Goal: Transaction & Acquisition: Purchase product/service

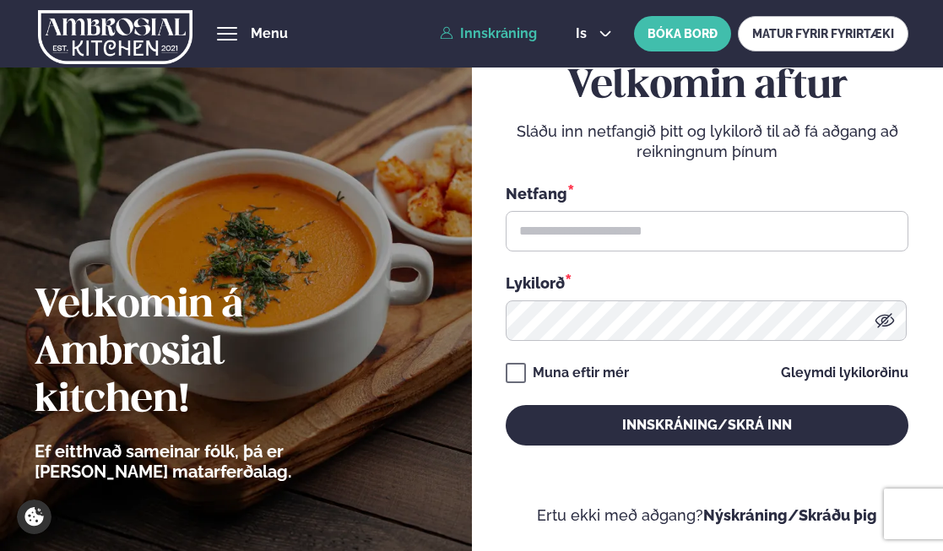
click at [650, 215] on input "text" at bounding box center [707, 231] width 403 height 41
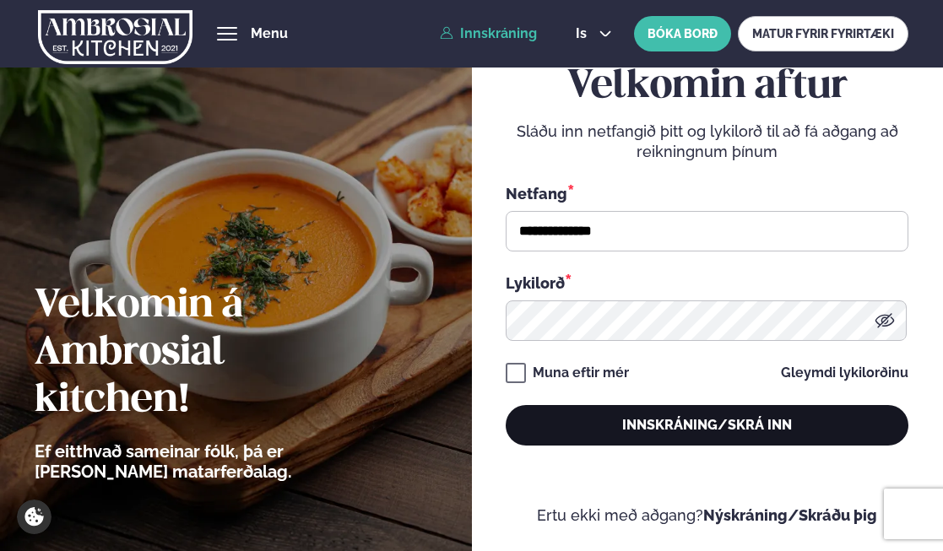
type input "**********"
click at [659, 418] on button "Innskráning/Skrá inn" at bounding box center [707, 425] width 403 height 41
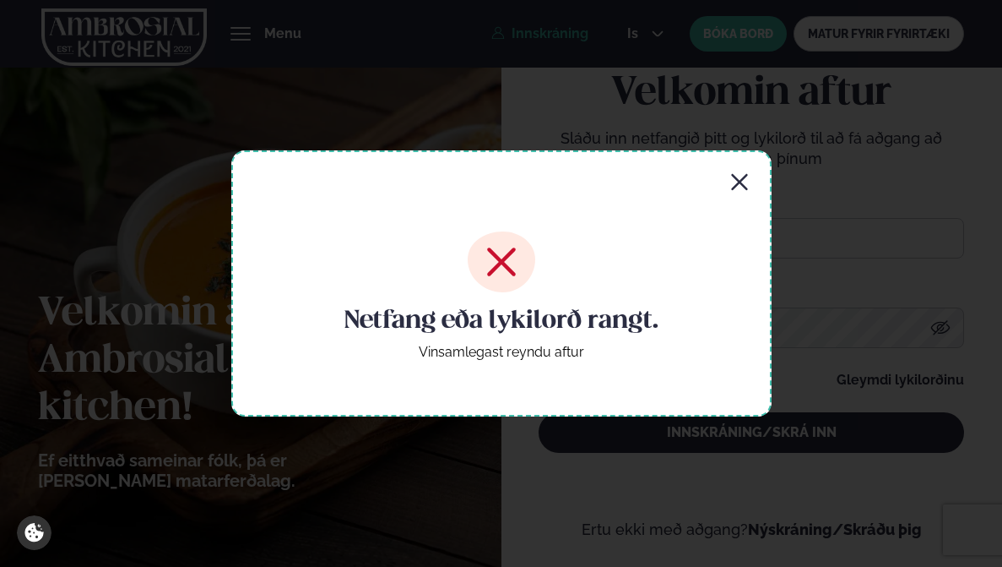
click at [740, 179] on icon "button" at bounding box center [739, 182] width 20 height 20
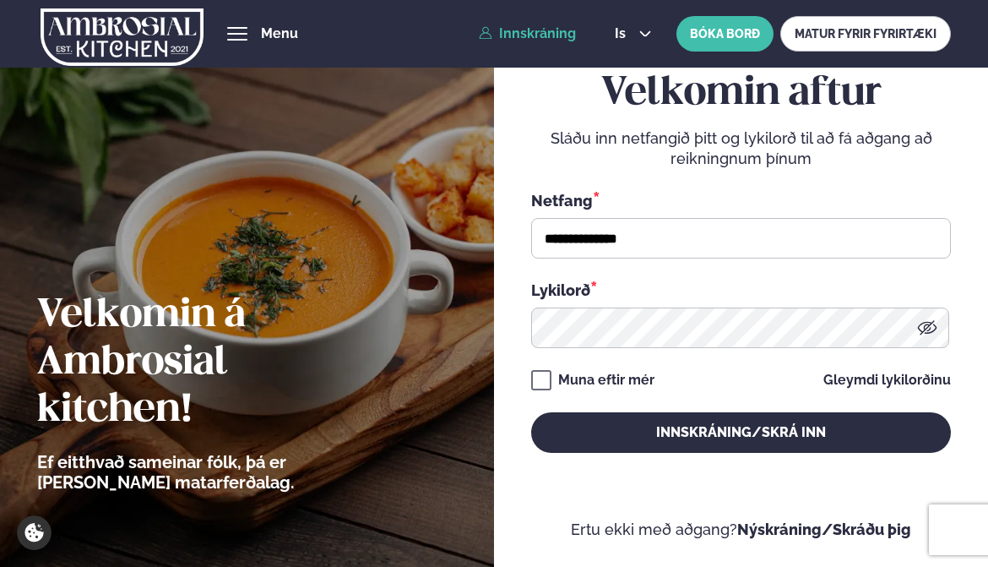
click at [924, 328] on icon at bounding box center [927, 327] width 19 height 14
click at [935, 319] on icon at bounding box center [927, 327] width 20 height 20
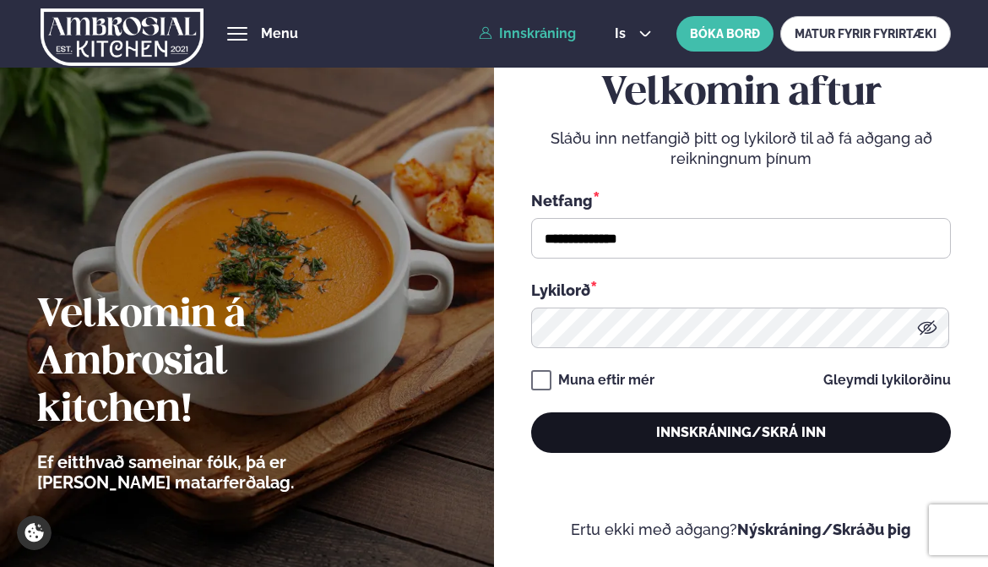
click at [799, 439] on button "Innskráning/Skrá inn" at bounding box center [741, 432] width 420 height 41
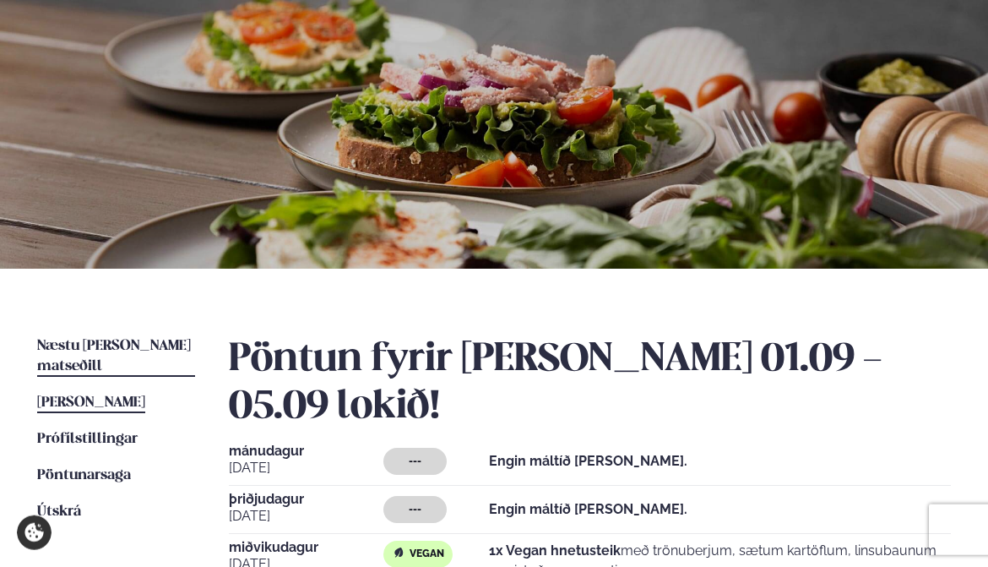
scroll to position [172, 0]
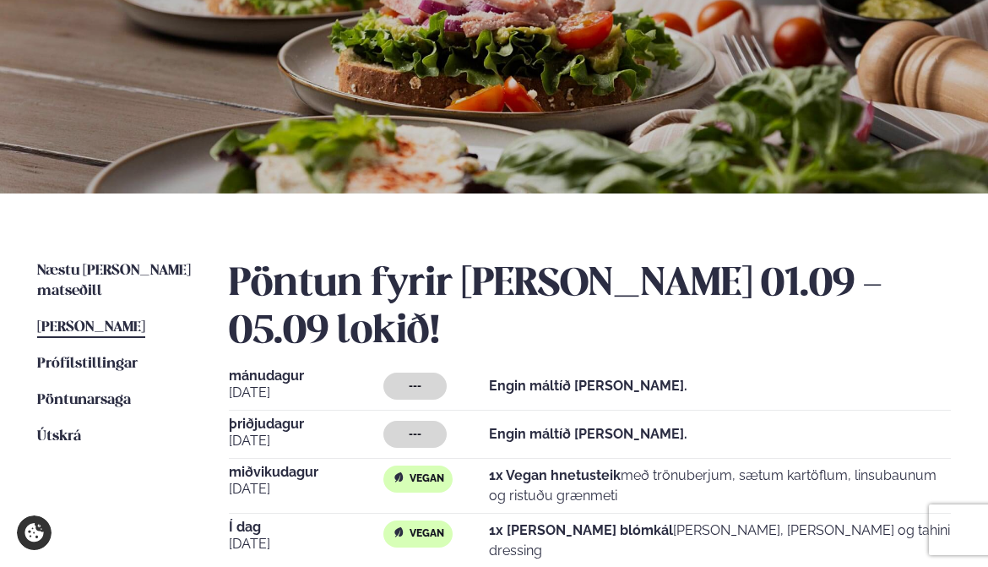
click at [133, 258] on div "Næstu [PERSON_NAME] matseðill Næsta vika [PERSON_NAME] matseðill [PERSON_NAME] …" at bounding box center [494, 476] width 988 height 567
click at [119, 273] on span "Næstu [PERSON_NAME] matseðill" at bounding box center [114, 280] width 154 height 35
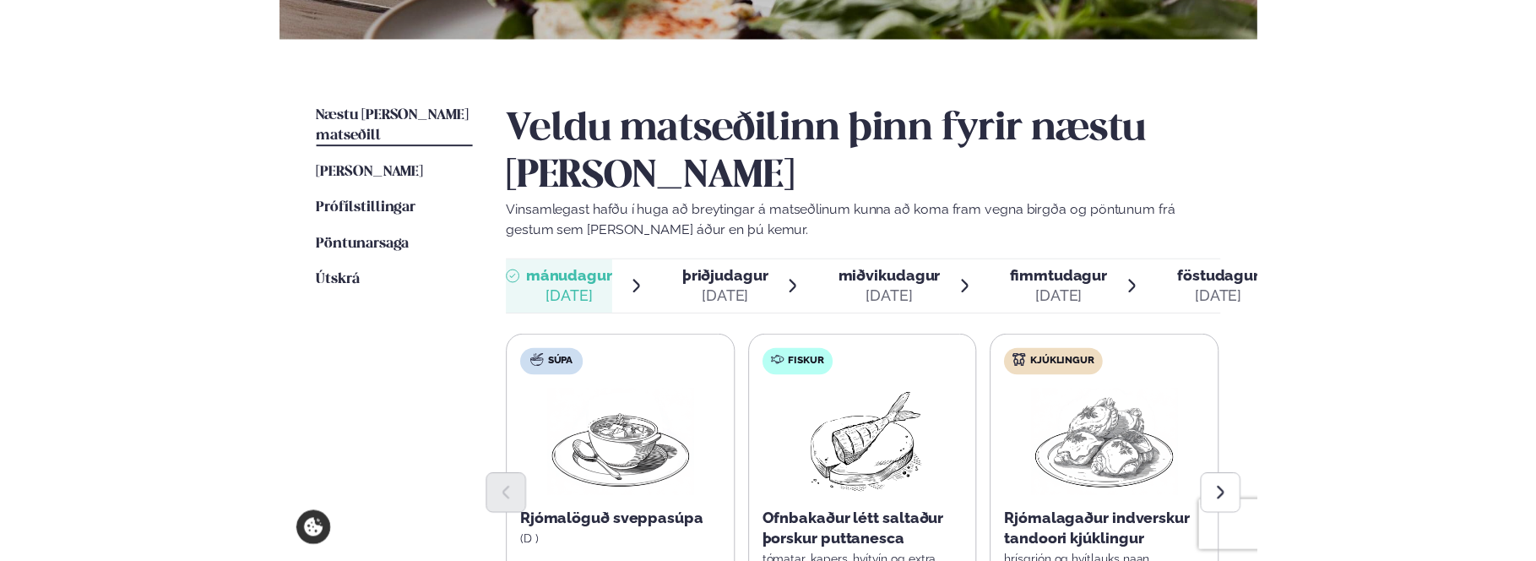
scroll to position [431, 0]
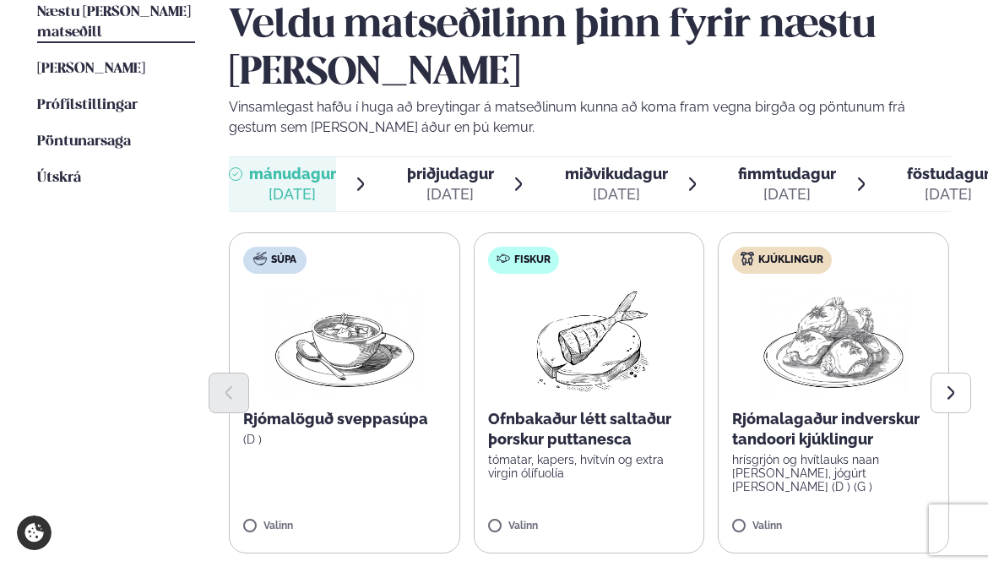
click at [653, 161] on span "miðvikudagur mið. [DATE]" at bounding box center [606, 184] width 123 height 54
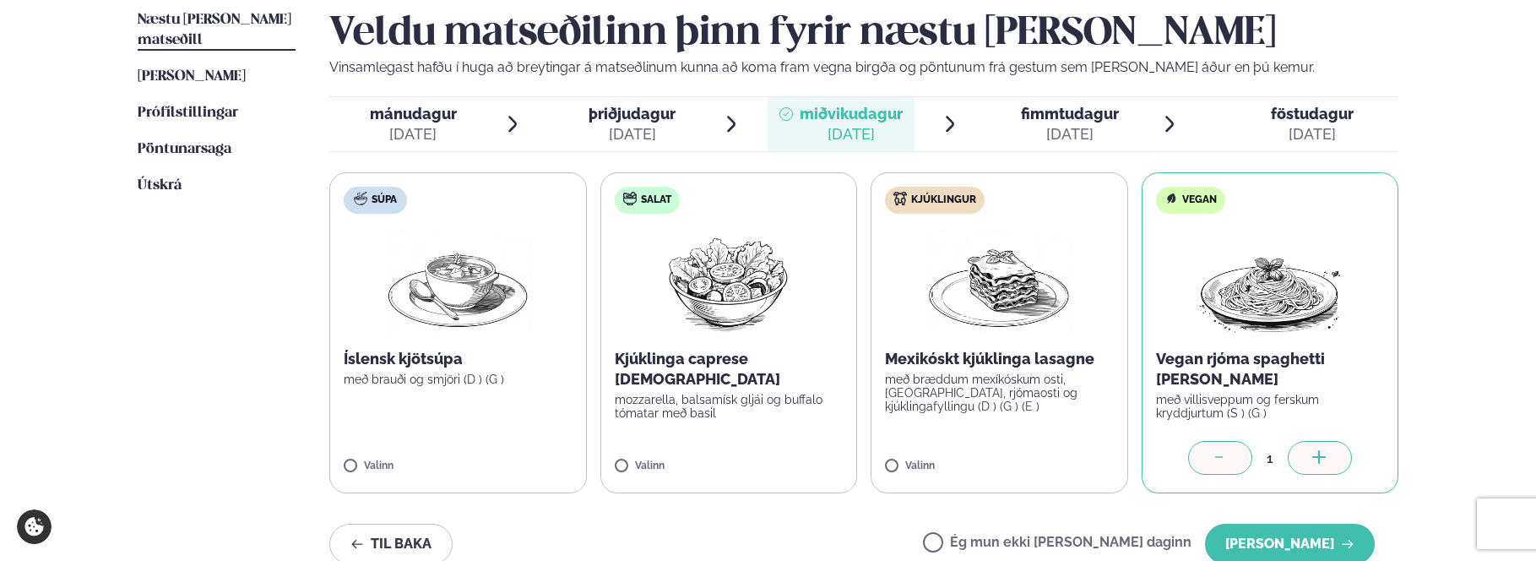
click at [942, 340] on div "Þjónusta Hádegismatur fyrir fyrirtæki Fyrirtækja veitingar Einkapartý Matseðill…" at bounding box center [768, 281] width 1536 height 1424
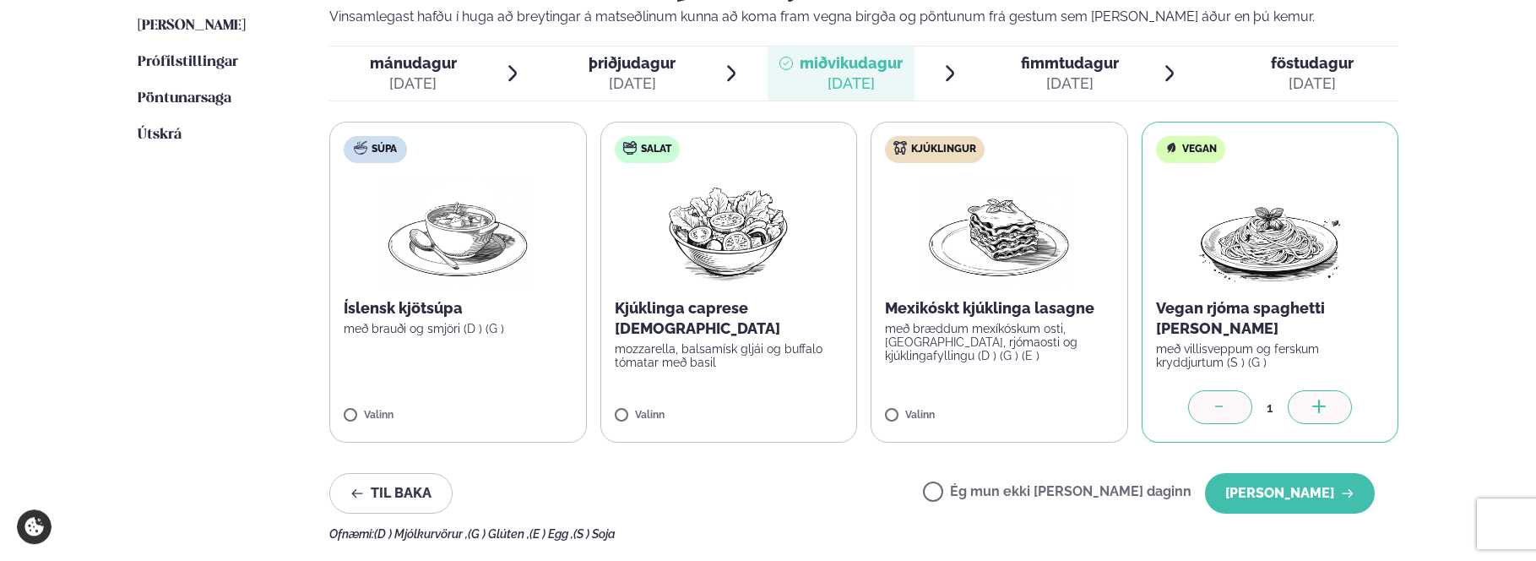
scroll to position [517, 0]
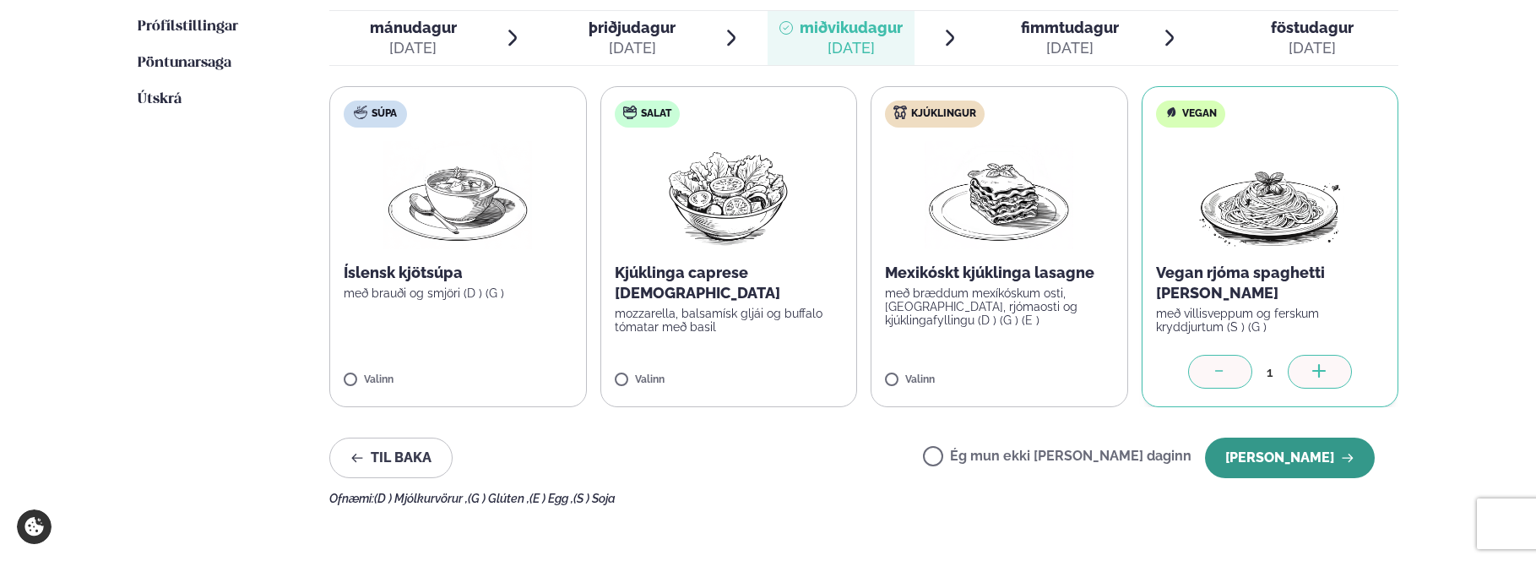
click at [942, 452] on button "[PERSON_NAME]" at bounding box center [1290, 457] width 170 height 41
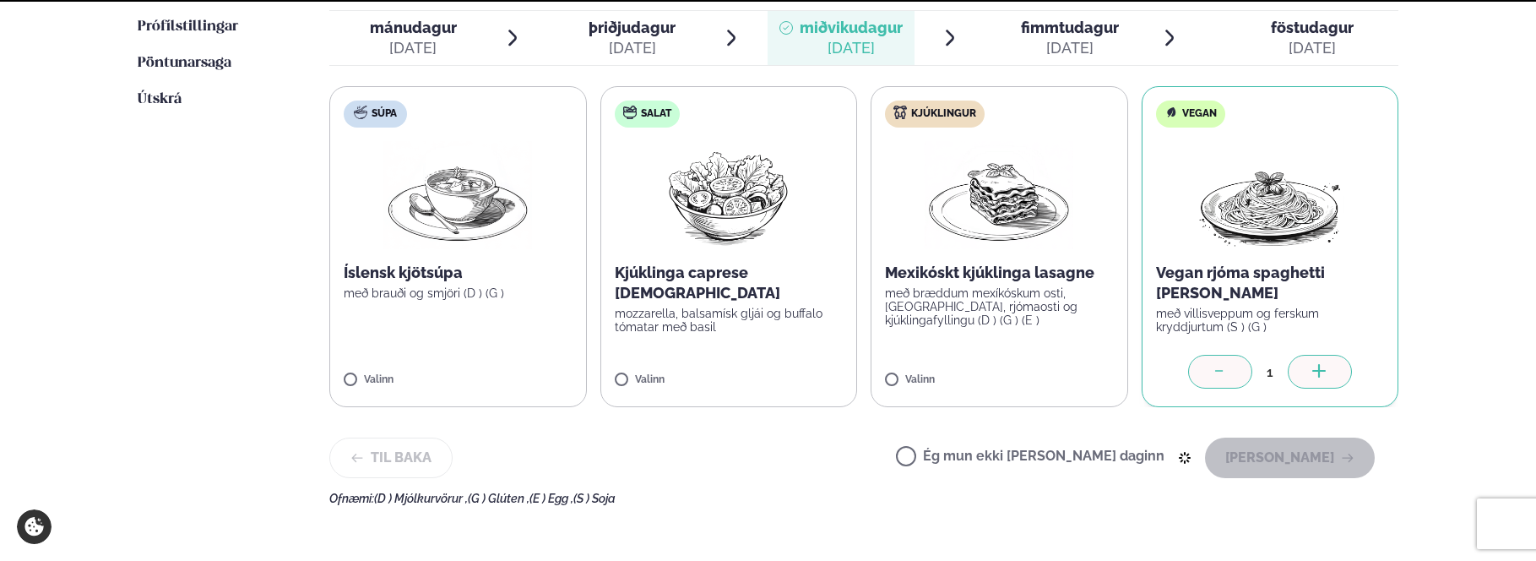
scroll to position [451, 0]
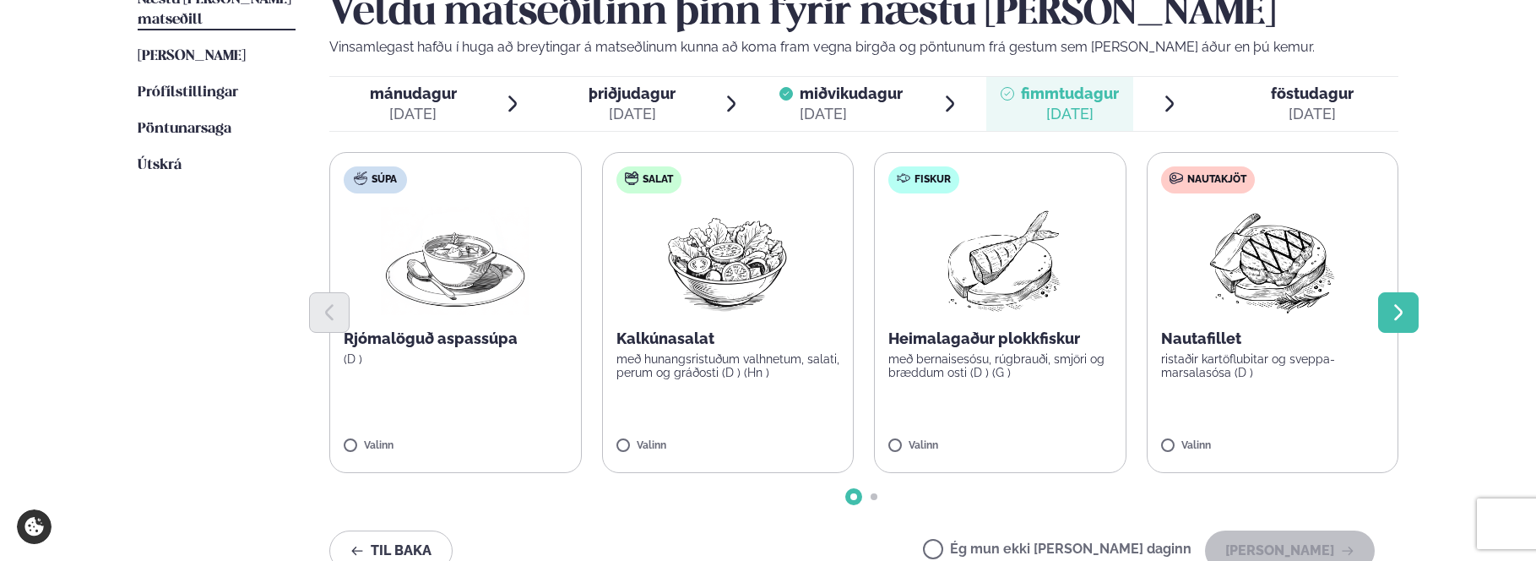
click at [942, 312] on icon "Next slide" at bounding box center [1398, 312] width 20 height 20
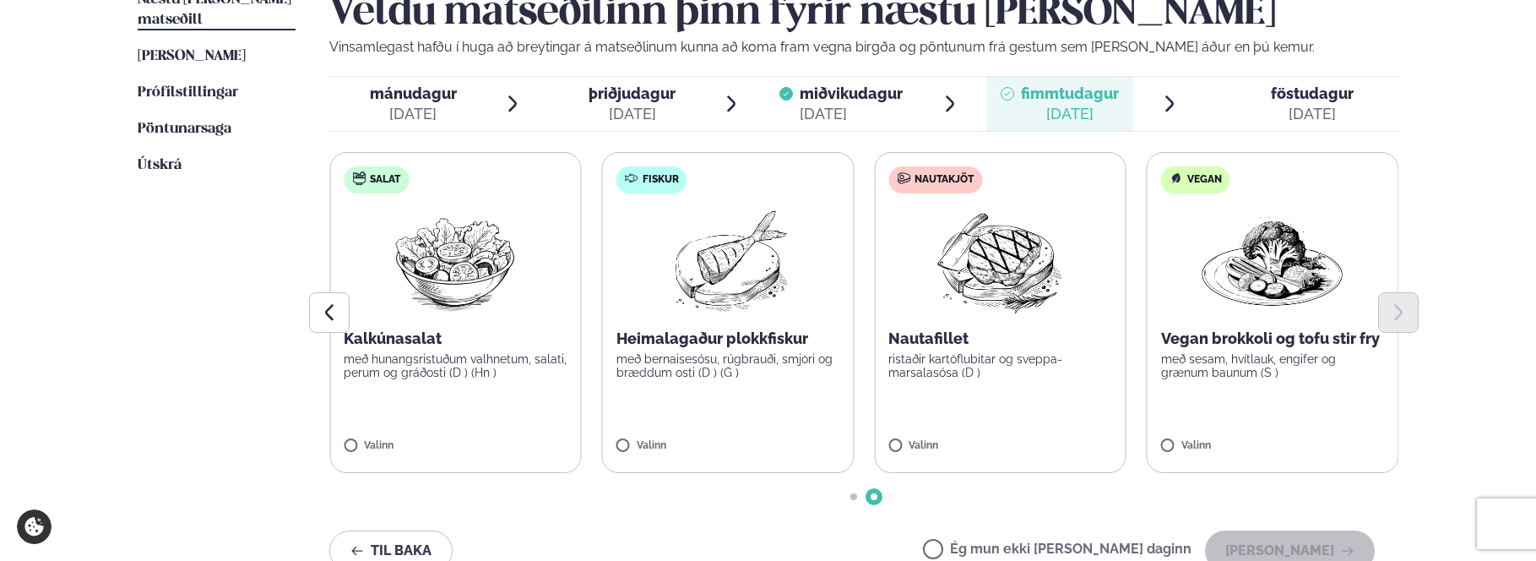
click at [888, 90] on span "miðvikudagur" at bounding box center [851, 93] width 103 height 18
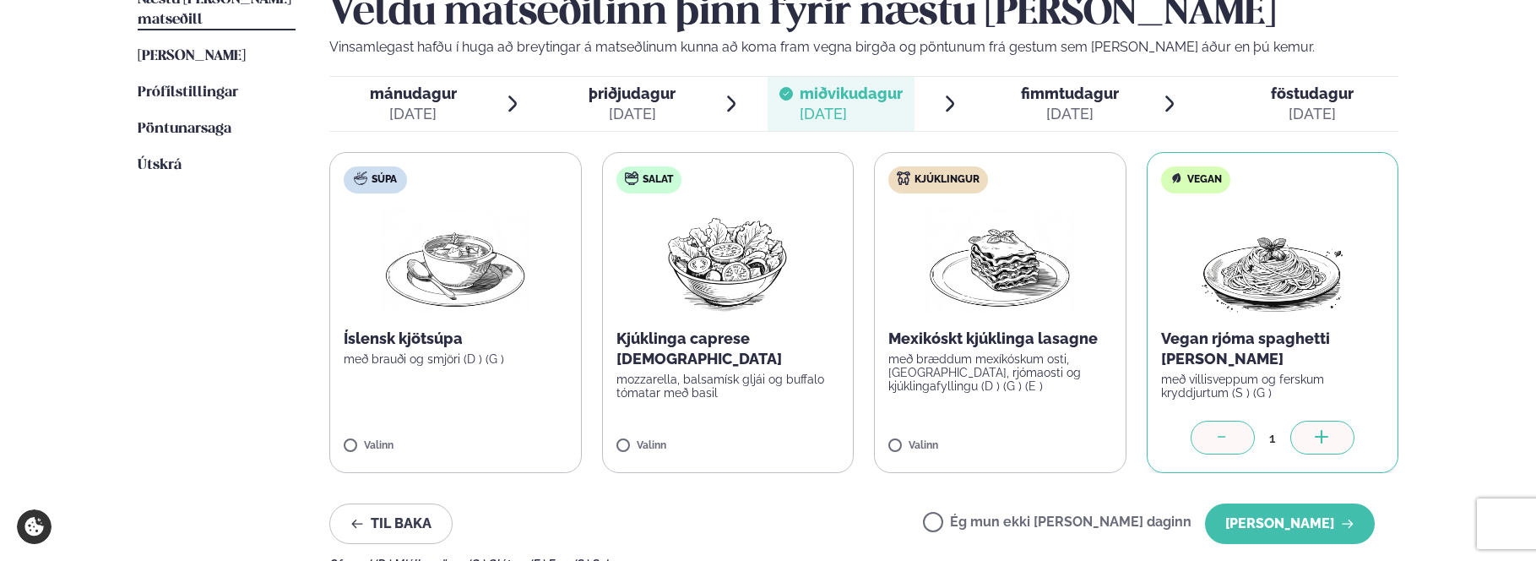
click at [942, 103] on div "fimmtudagur fim." at bounding box center [1070, 94] width 98 height 20
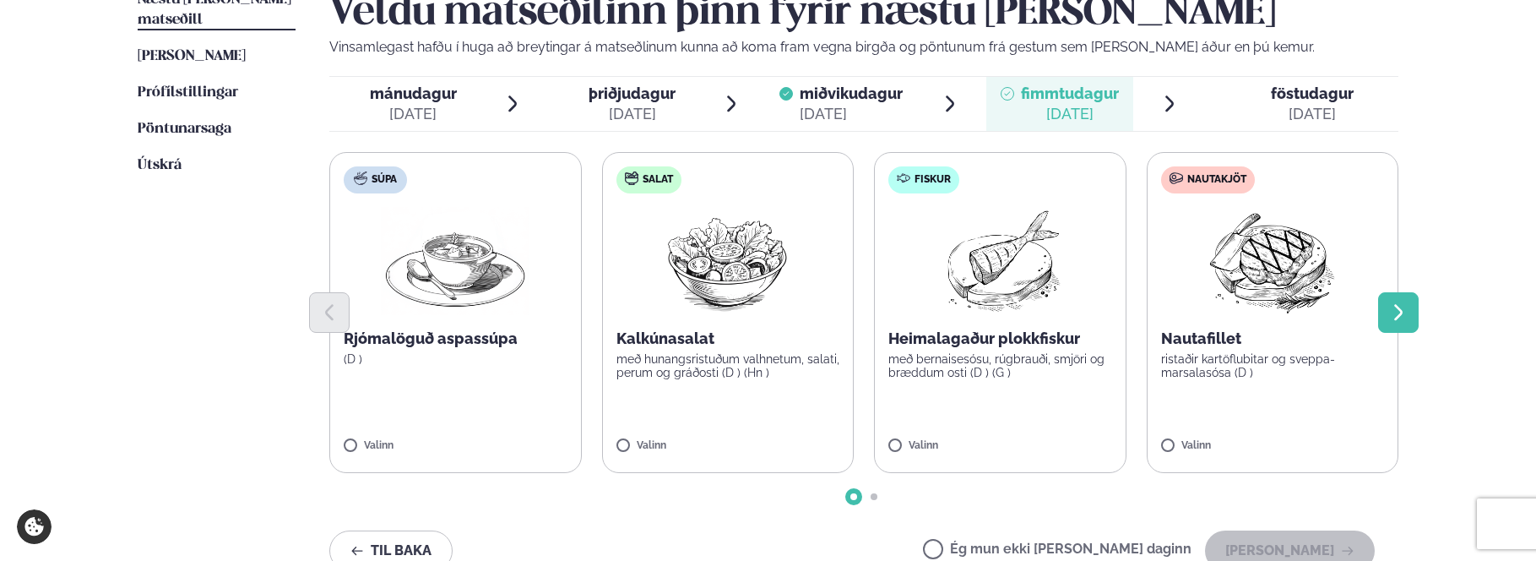
click at [942, 308] on icon "Next slide" at bounding box center [1398, 312] width 20 height 20
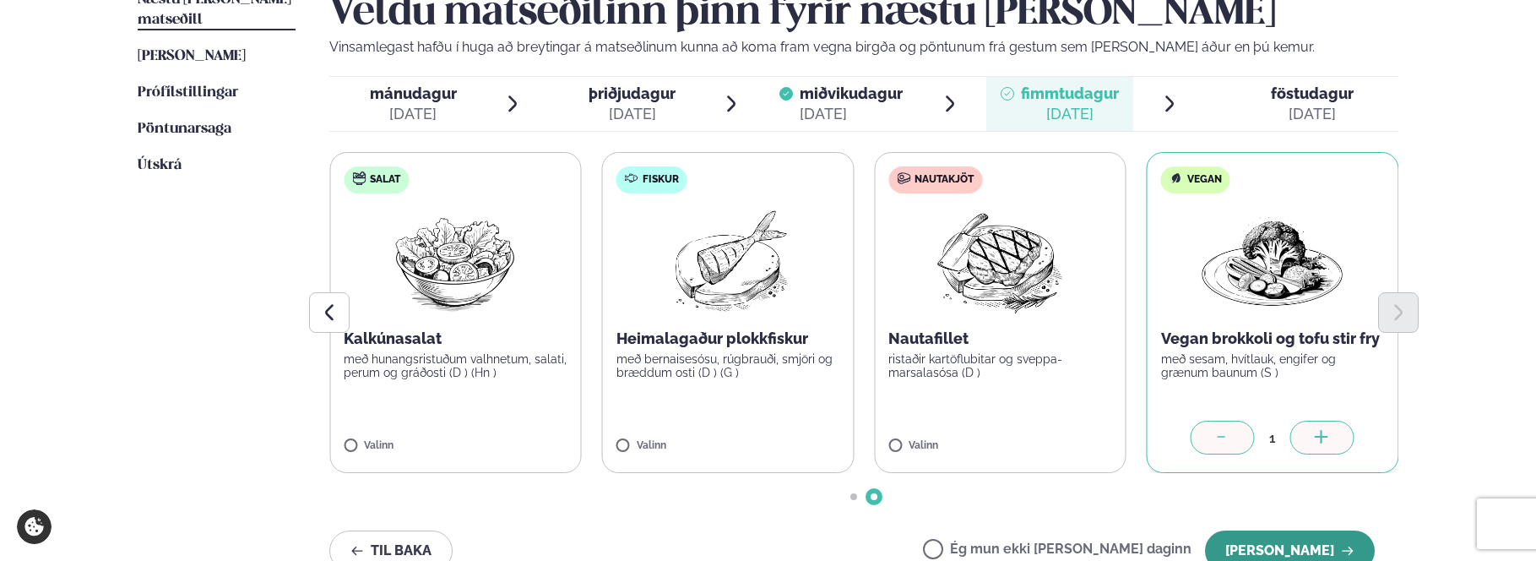
click at [942, 545] on button "[PERSON_NAME]" at bounding box center [1290, 550] width 170 height 41
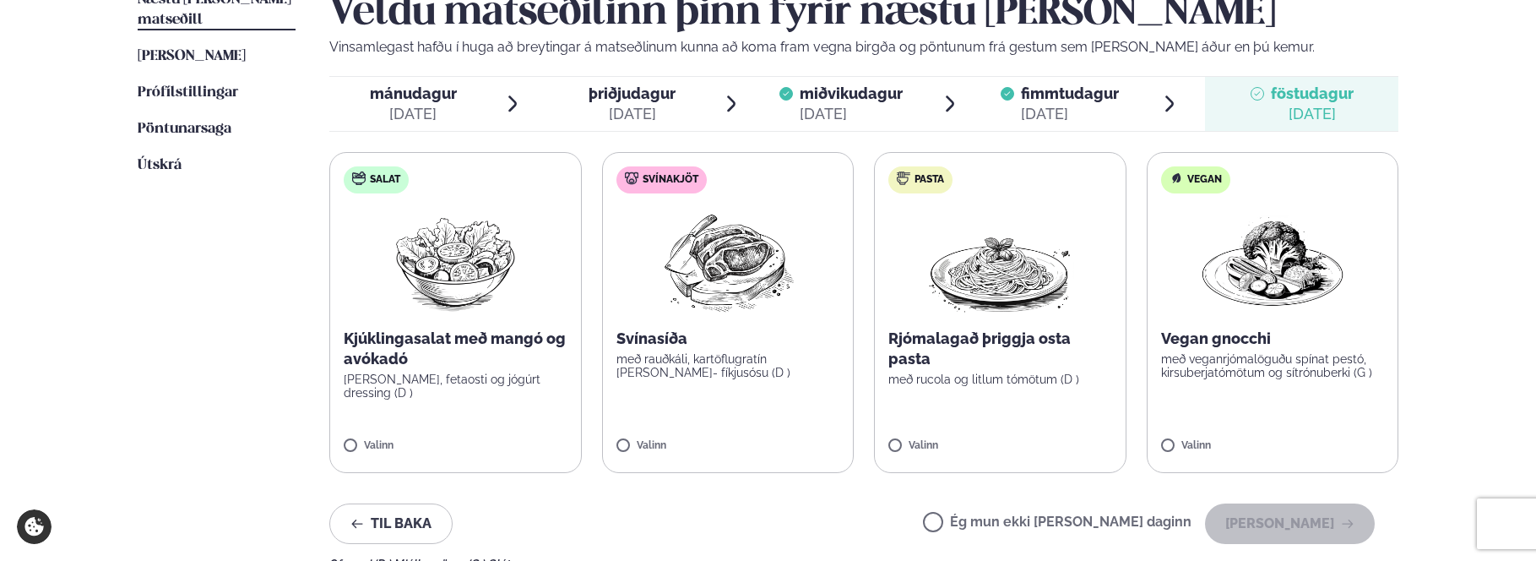
click at [176, 290] on ul "Næstu [PERSON_NAME] matseðill Næsta vika [PERSON_NAME] matseðill [PERSON_NAME] …" at bounding box center [217, 280] width 158 height 581
